Goal: Information Seeking & Learning: Learn about a topic

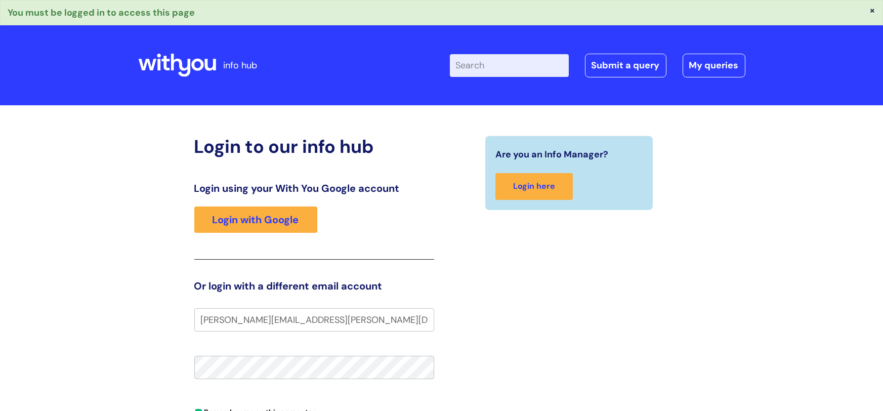
type input "marie.mills@wearewithyou.org.uk"
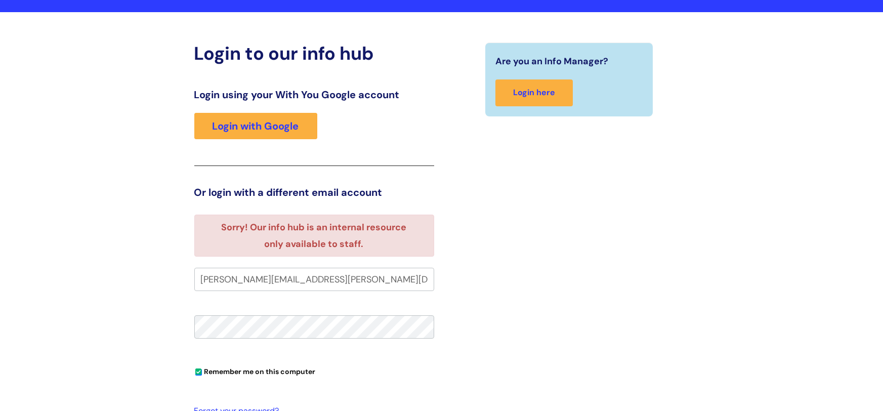
scroll to position [69, 0]
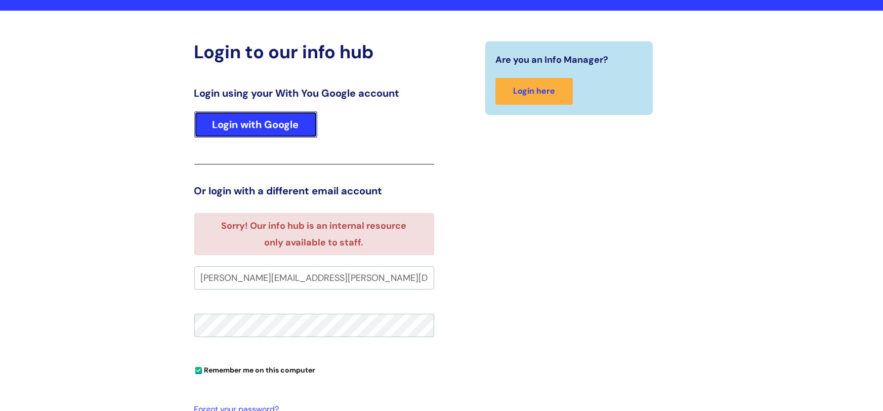
click at [281, 120] on link "Login with Google" at bounding box center [255, 124] width 123 height 26
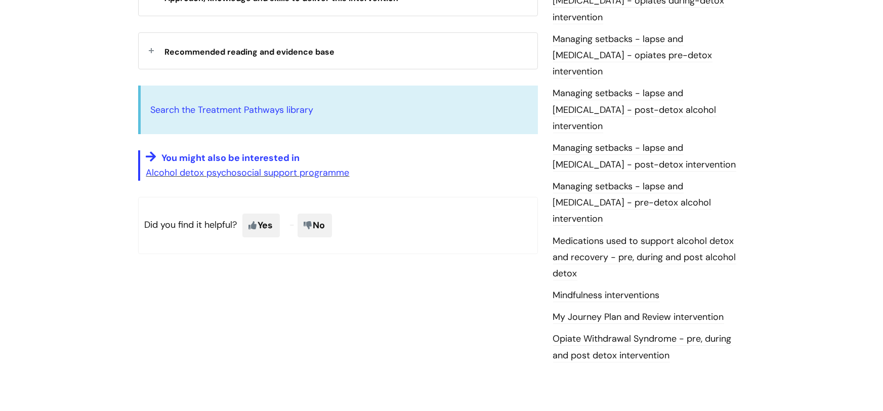
scroll to position [991, 0]
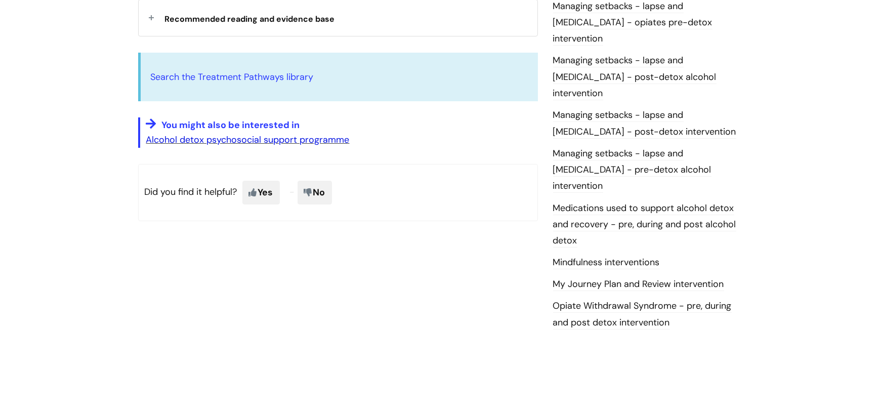
click at [300, 134] on link "Alcohol detox psychosocial support programme" at bounding box center [248, 140] width 204 height 12
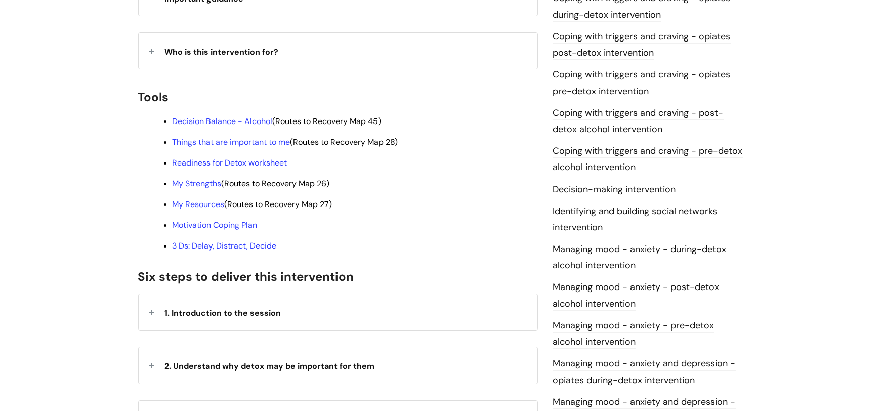
scroll to position [295, 0]
click at [206, 179] on link "My Strengths" at bounding box center [197, 184] width 49 height 11
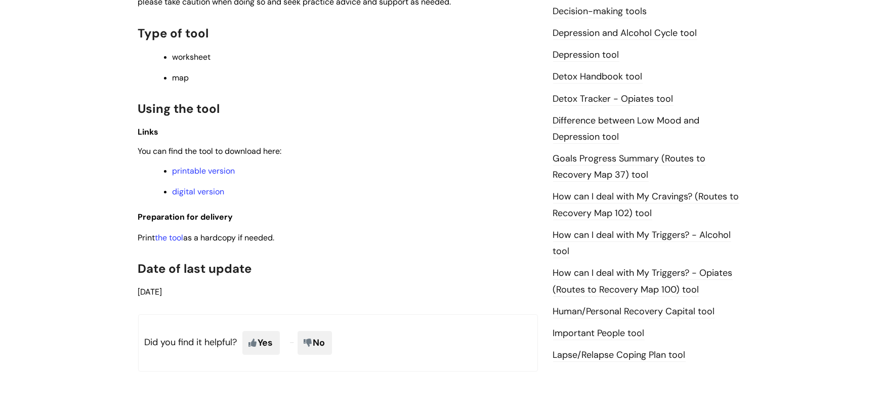
scroll to position [583, 0]
click at [198, 188] on link "digital version" at bounding box center [199, 190] width 52 height 11
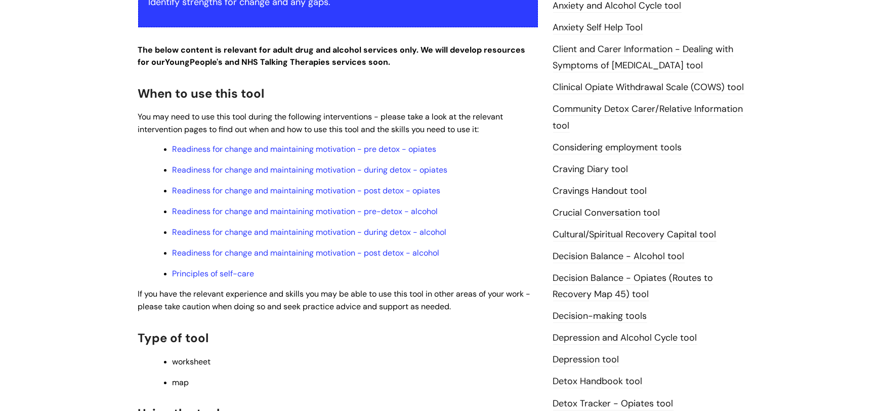
scroll to position [275, 0]
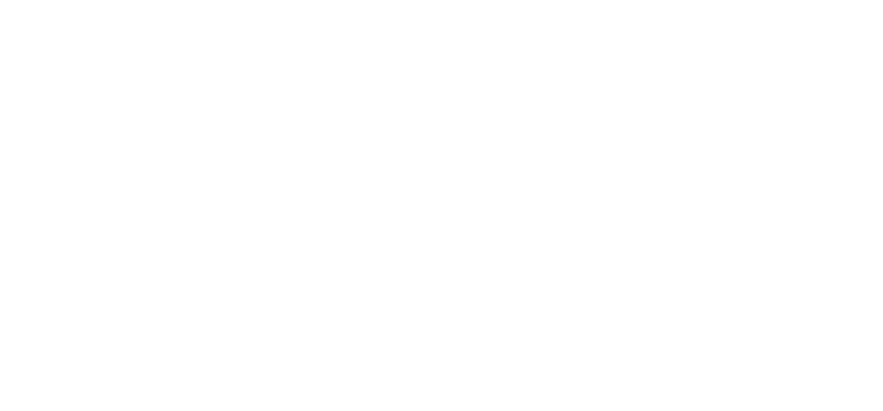
scroll to position [295, 0]
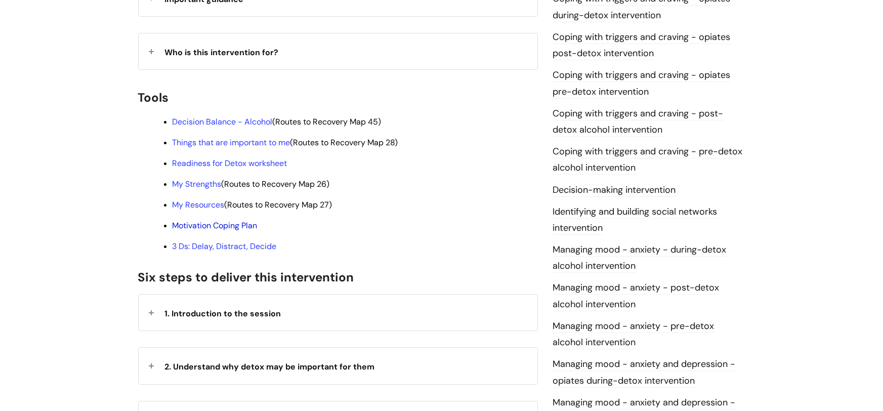
click at [209, 220] on link "Motivation Coping Plan" at bounding box center [215, 225] width 85 height 11
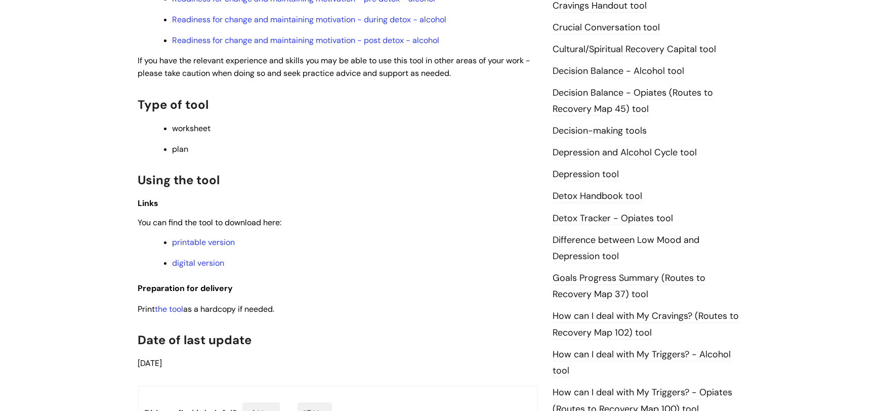
scroll to position [466, 0]
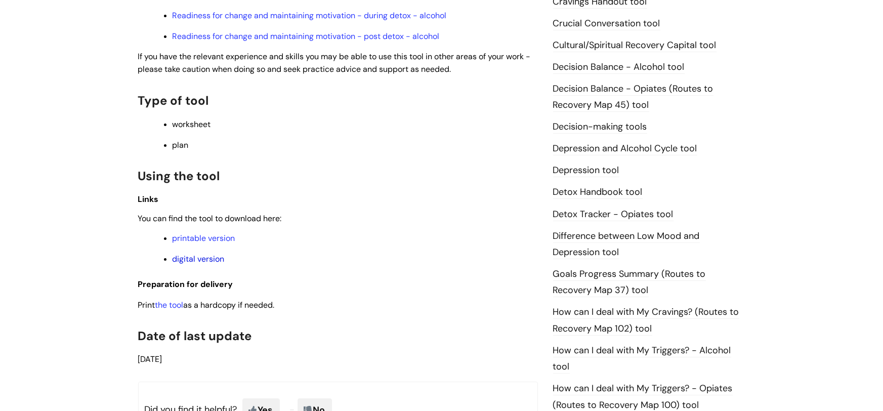
click at [208, 257] on link "digital version" at bounding box center [199, 259] width 52 height 11
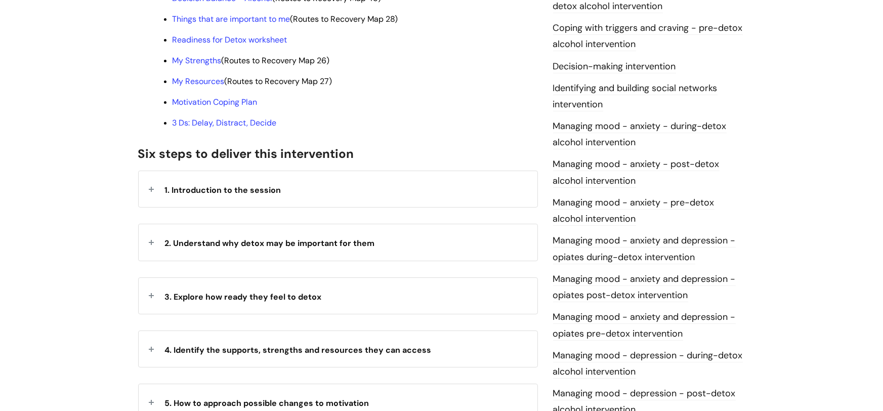
scroll to position [424, 0]
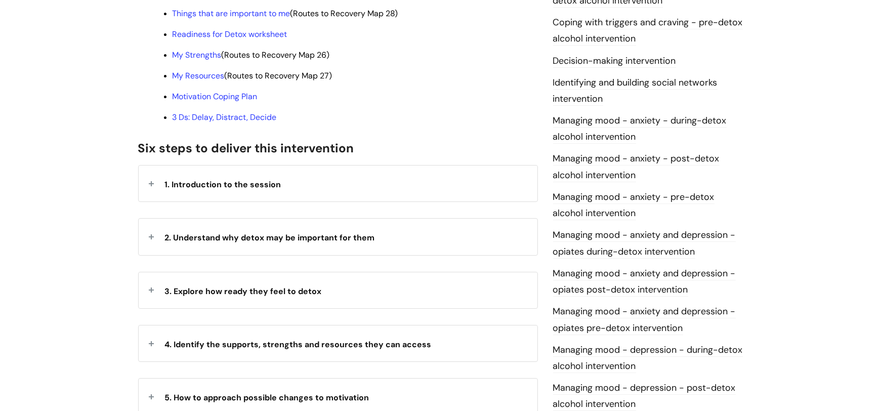
click at [250, 179] on span "1. Introduction to the session" at bounding box center [223, 184] width 116 height 11
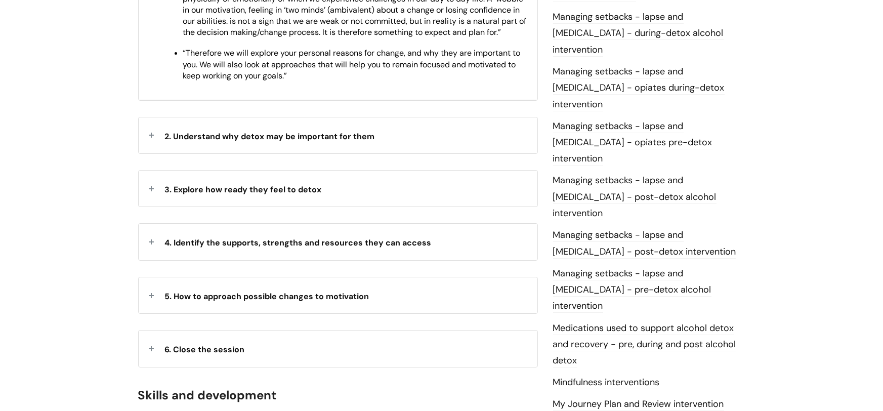
scroll to position [872, 0]
click at [358, 131] on div "2. Understand why detox may be important for them" at bounding box center [338, 134] width 399 height 36
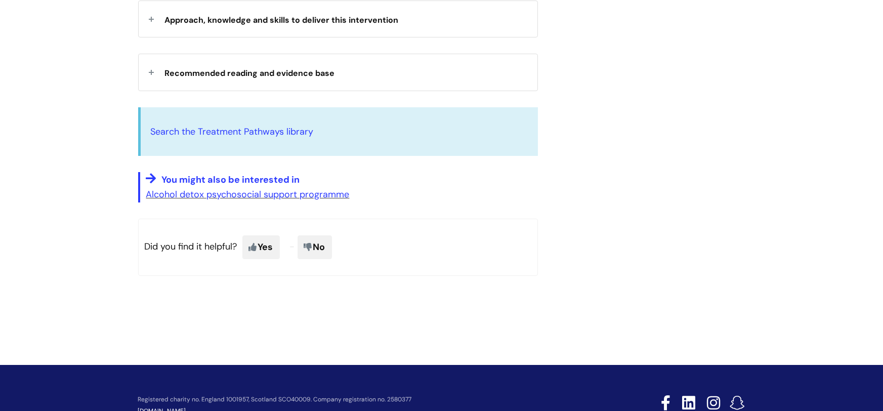
scroll to position [1490, 0]
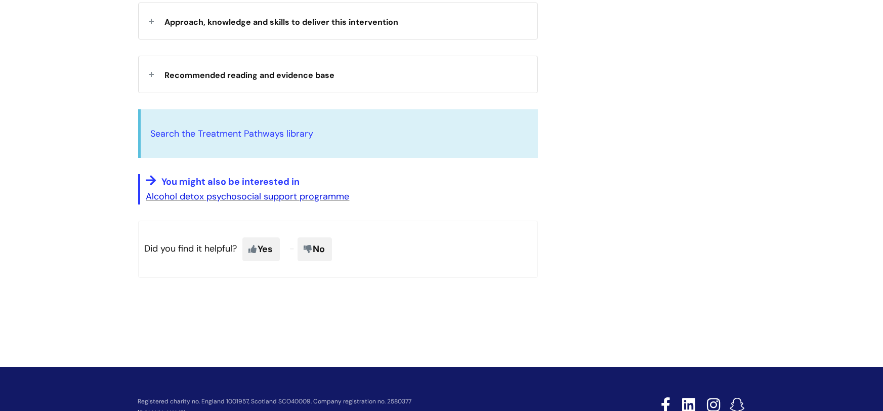
click at [304, 190] on link "Alcohol detox psychosocial support programme" at bounding box center [248, 196] width 204 height 12
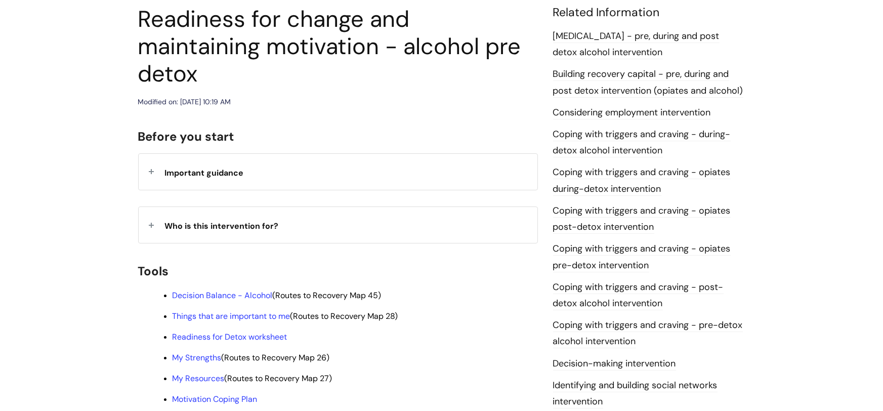
scroll to position [118, 0]
